Goal: Task Accomplishment & Management: Complete application form

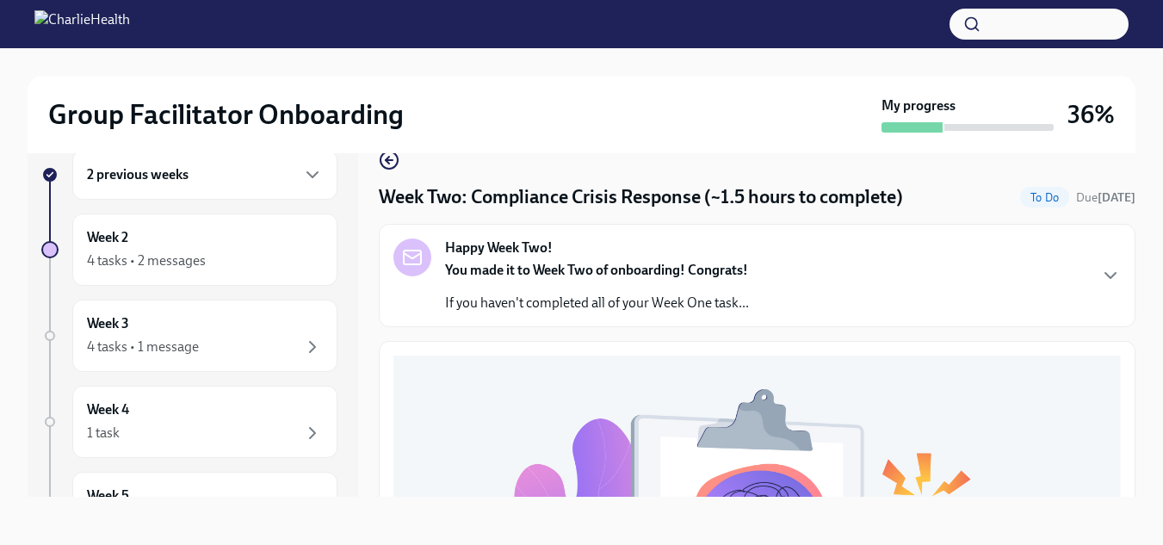
scroll to position [688, 0]
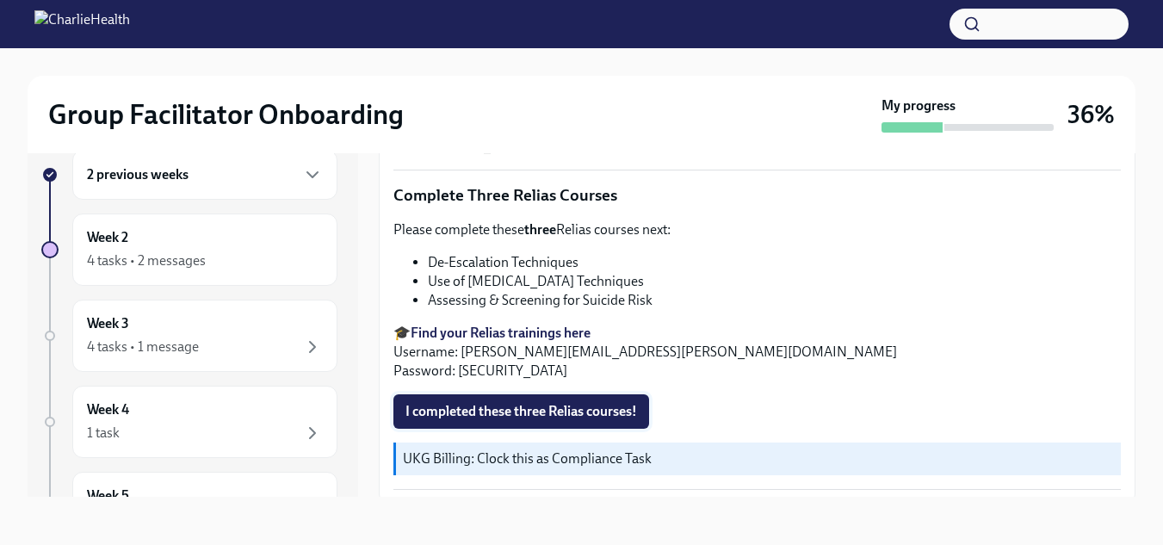
click at [577, 403] on span "I completed these three Relias courses!" at bounding box center [521, 411] width 232 height 17
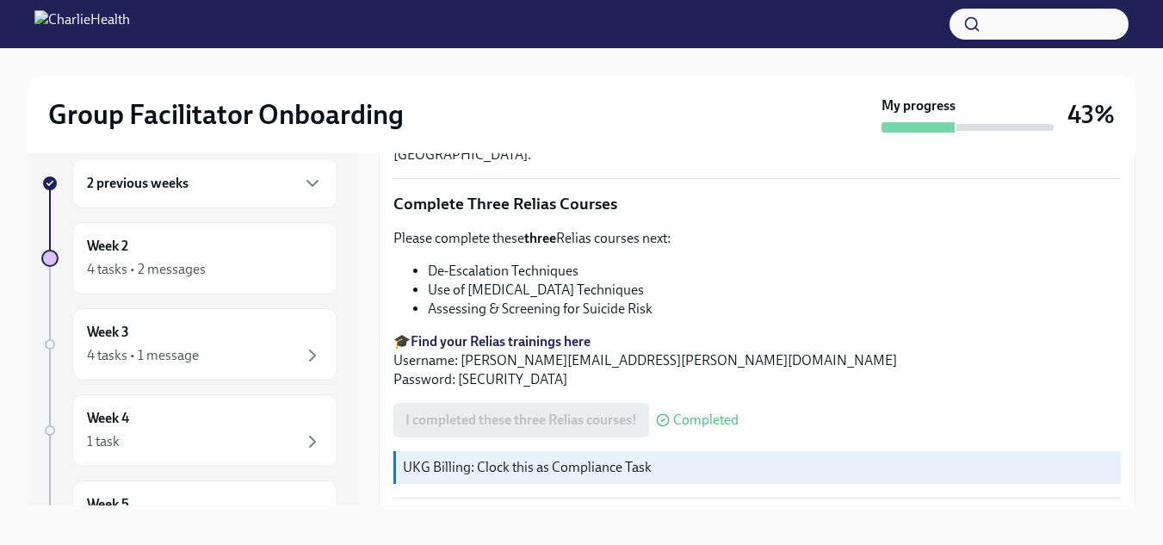
scroll to position [31, 0]
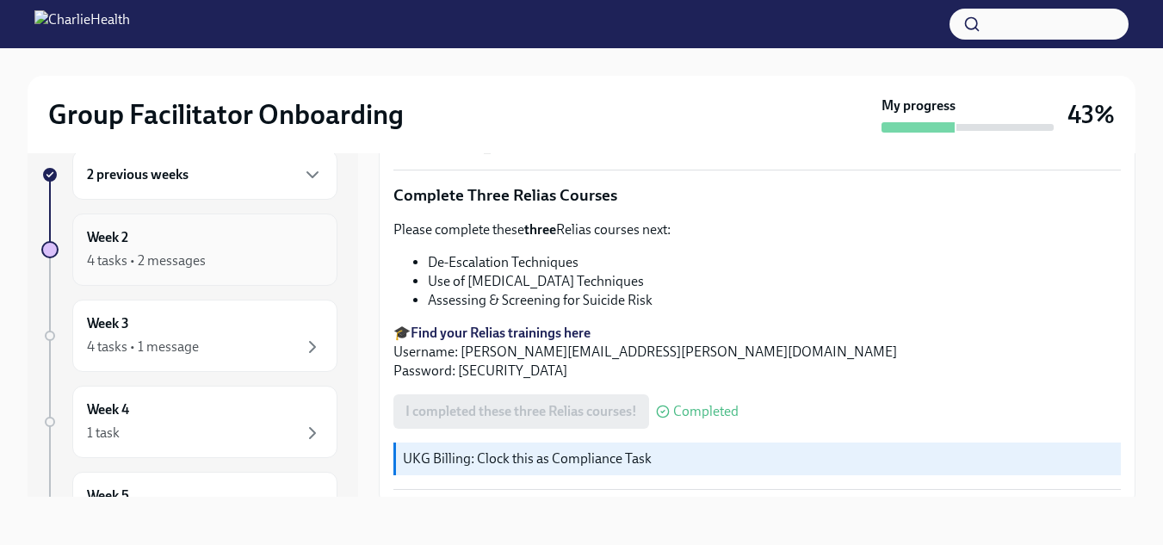
click at [129, 266] on div "4 tasks • 2 messages" at bounding box center [146, 260] width 119 height 19
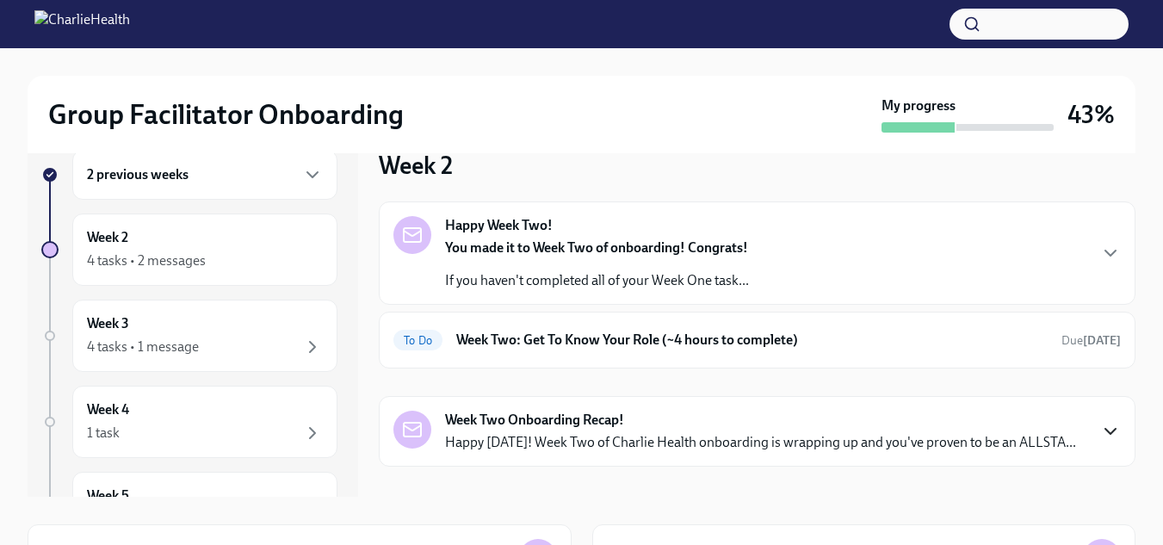
click at [1100, 431] on icon "button" at bounding box center [1110, 431] width 21 height 21
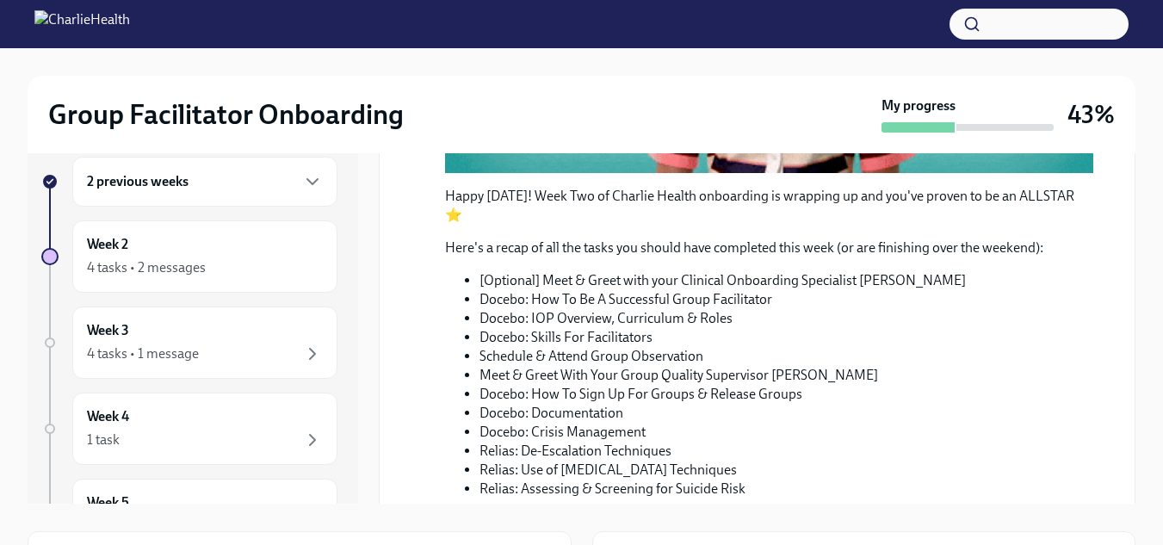
scroll to position [20, 0]
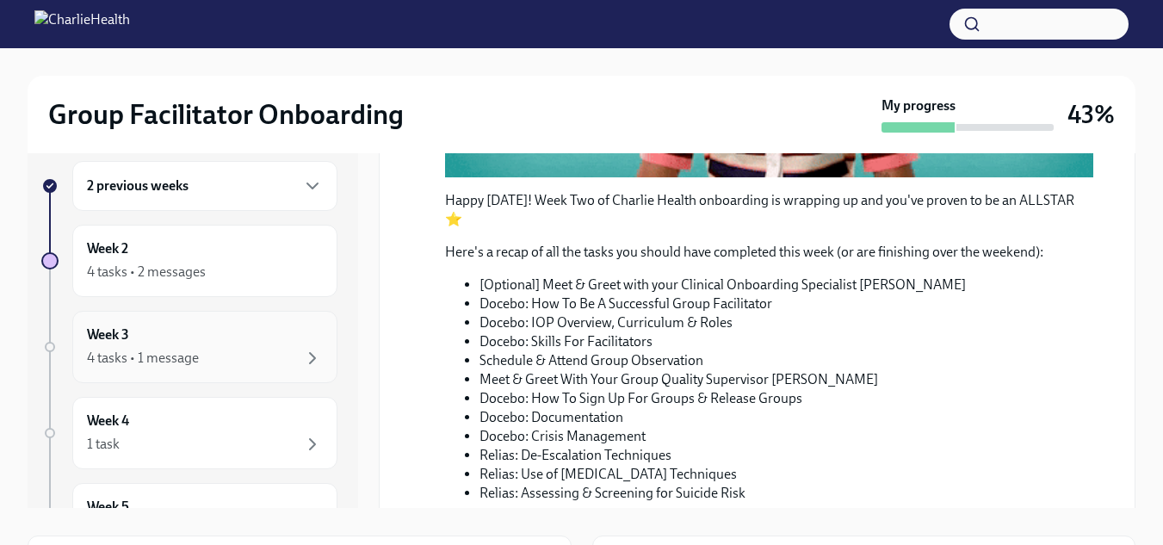
click at [109, 355] on div "4 tasks • 1 message" at bounding box center [143, 358] width 112 height 19
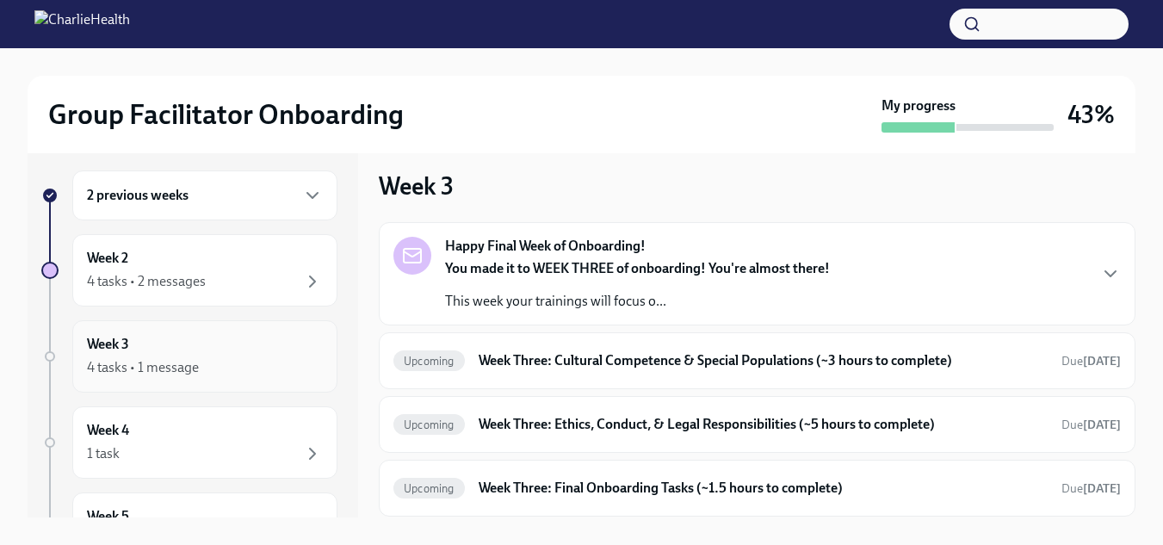
scroll to position [9, 0]
click at [556, 375] on div "Upcoming Week Three: Cultural Competence & Special Populations (~3 hours to com…" at bounding box center [756, 363] width 727 height 28
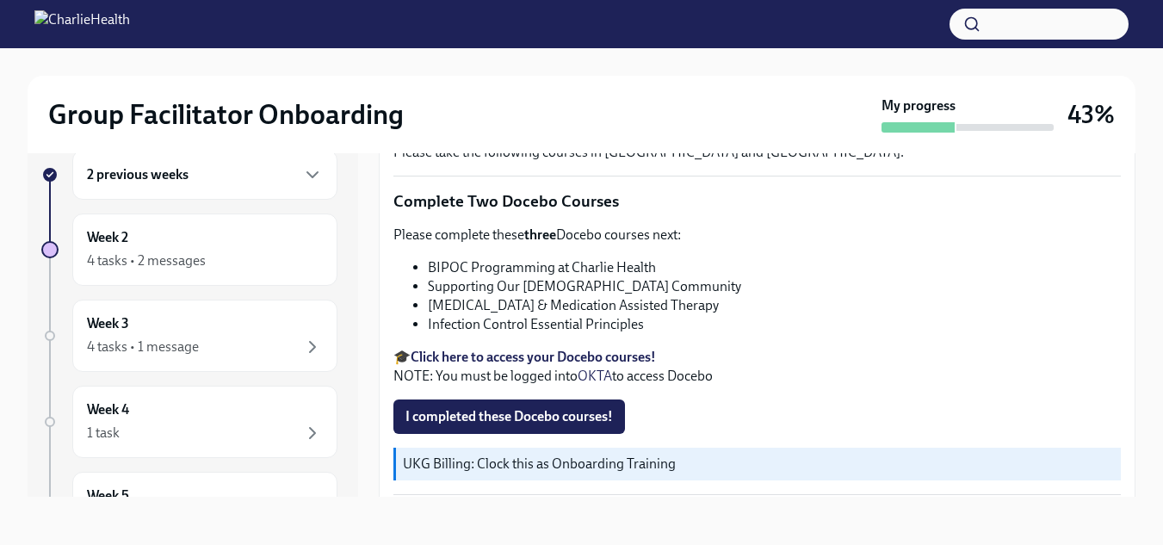
scroll to position [564, 0]
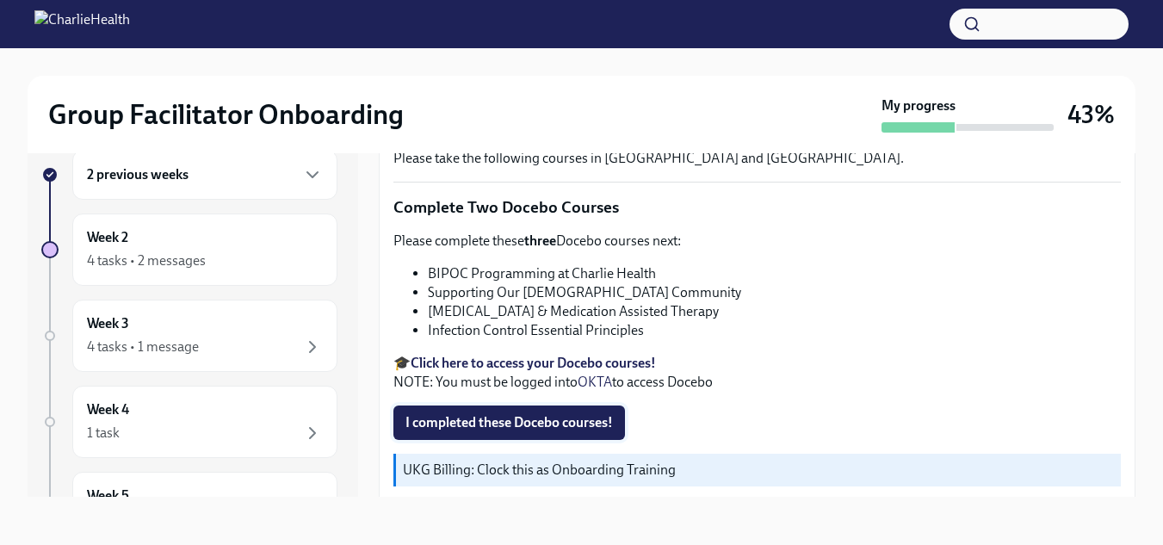
click at [469, 418] on span "I completed these Docebo courses!" at bounding box center [508, 422] width 207 height 17
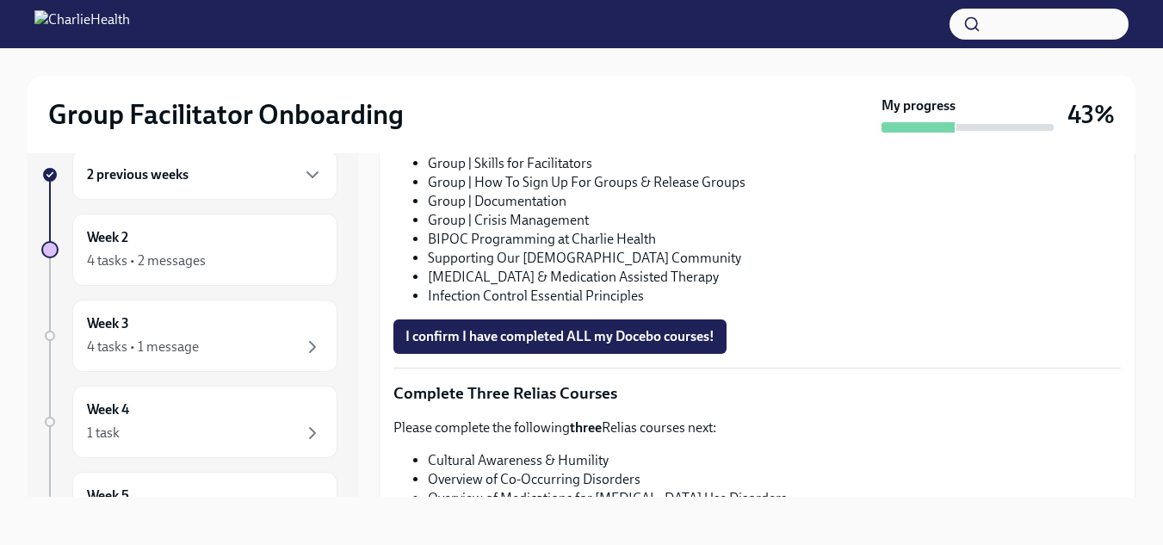
scroll to position [1240, 0]
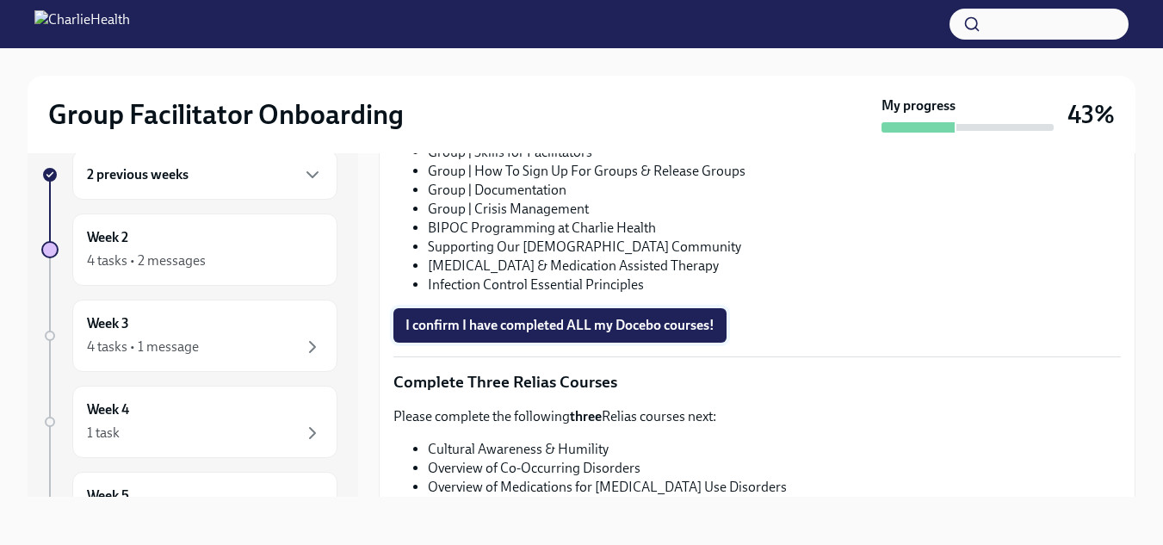
click at [424, 319] on span "I confirm I have completed ALL my Docebo courses!" at bounding box center [559, 325] width 309 height 17
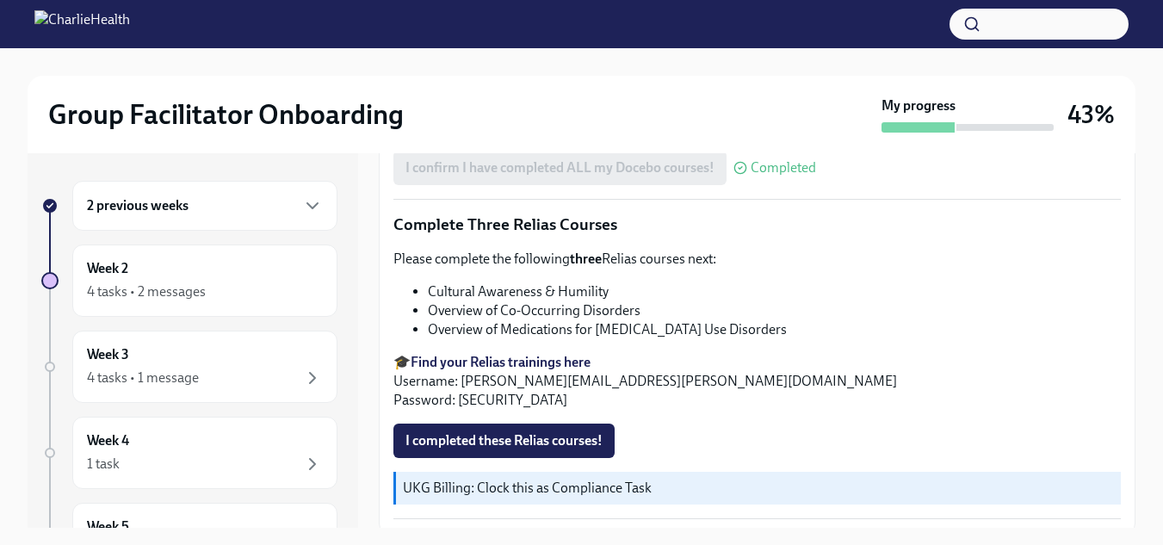
scroll to position [31, 0]
